Goal: Transaction & Acquisition: Purchase product/service

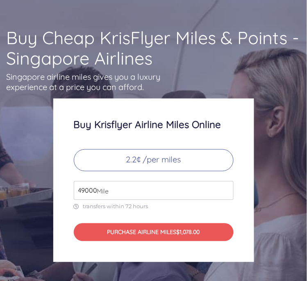
scroll to position [56, 0]
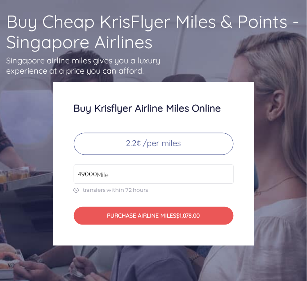
click at [122, 179] on input "49000" at bounding box center [154, 174] width 160 height 19
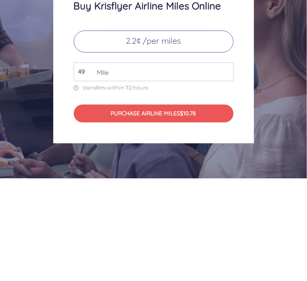
type input "4"
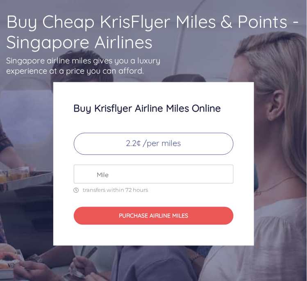
click at [153, 172] on input "number" at bounding box center [154, 174] width 160 height 19
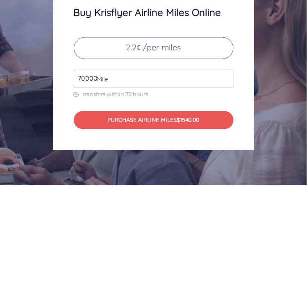
type input "70000"
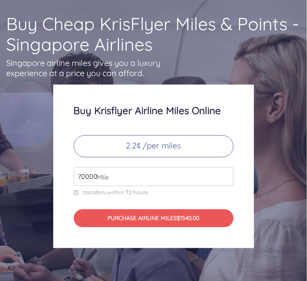
scroll to position [54, 0]
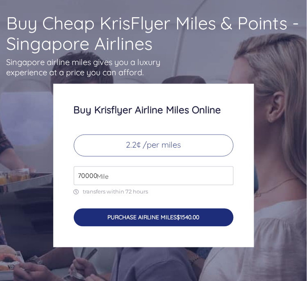
click at [172, 220] on button "PURCHASE AIRLINE MILES $1540.00" at bounding box center [154, 218] width 160 height 18
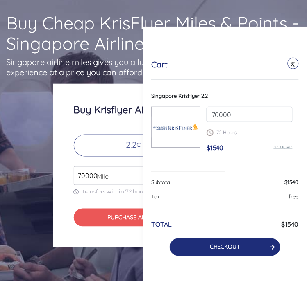
click at [231, 247] on link "CHECKOUT" at bounding box center [225, 247] width 30 height 7
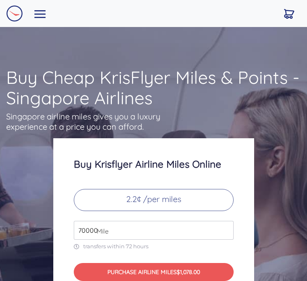
scroll to position [54, 0]
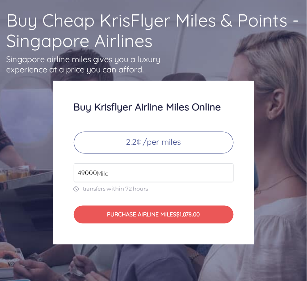
click at [211, 169] on input "49000" at bounding box center [154, 173] width 160 height 19
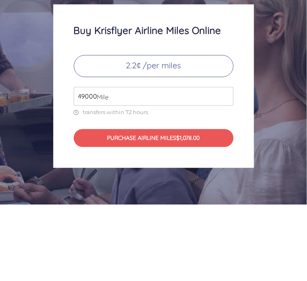
scroll to position [57, 0]
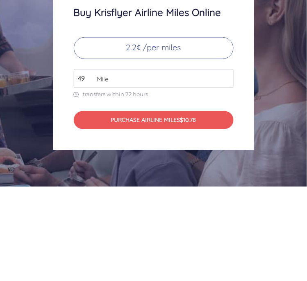
type input "4"
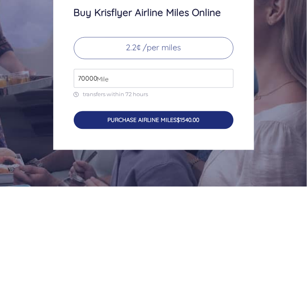
type input "70000"
click at [190, 216] on span "$1540.00" at bounding box center [188, 214] width 23 height 7
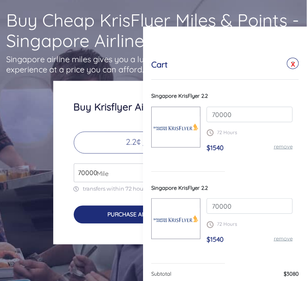
click at [292, 64] on link "X" at bounding box center [293, 64] width 8 height 12
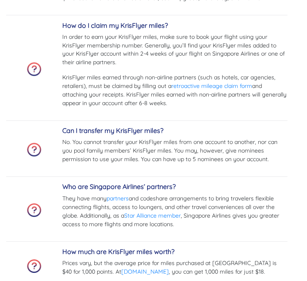
scroll to position [2500, 0]
